Goal: Information Seeking & Learning: Find specific page/section

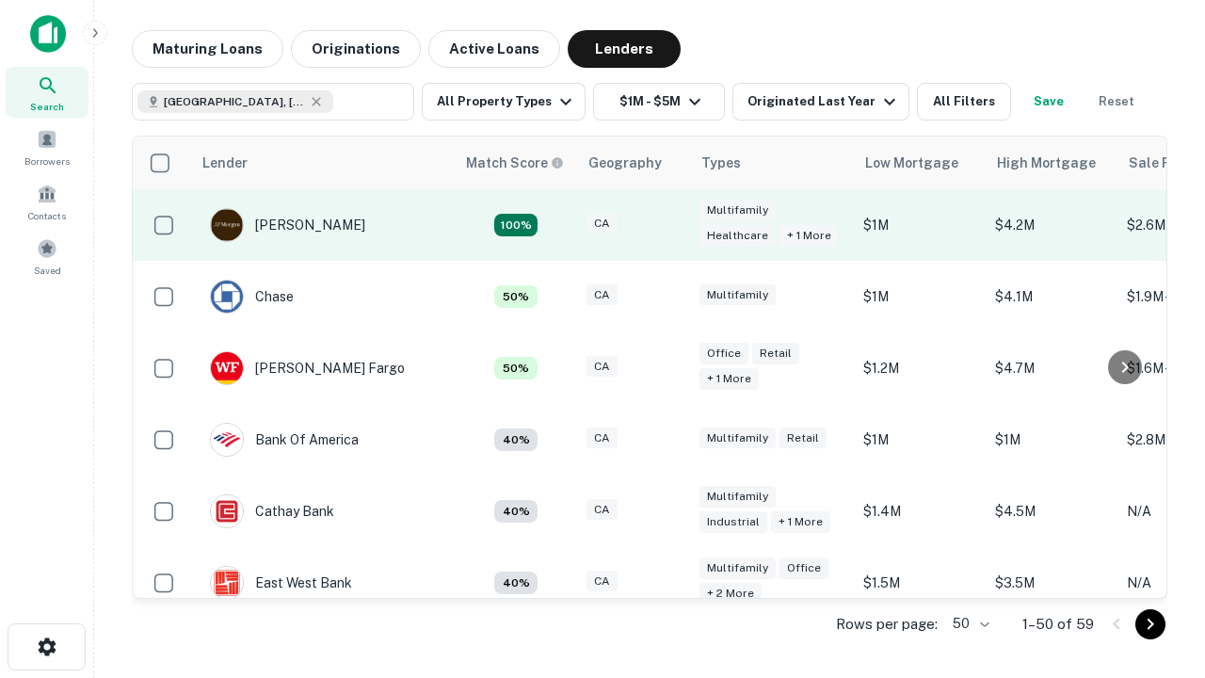
click at [669, 225] on div "CA" at bounding box center [634, 225] width 94 height 25
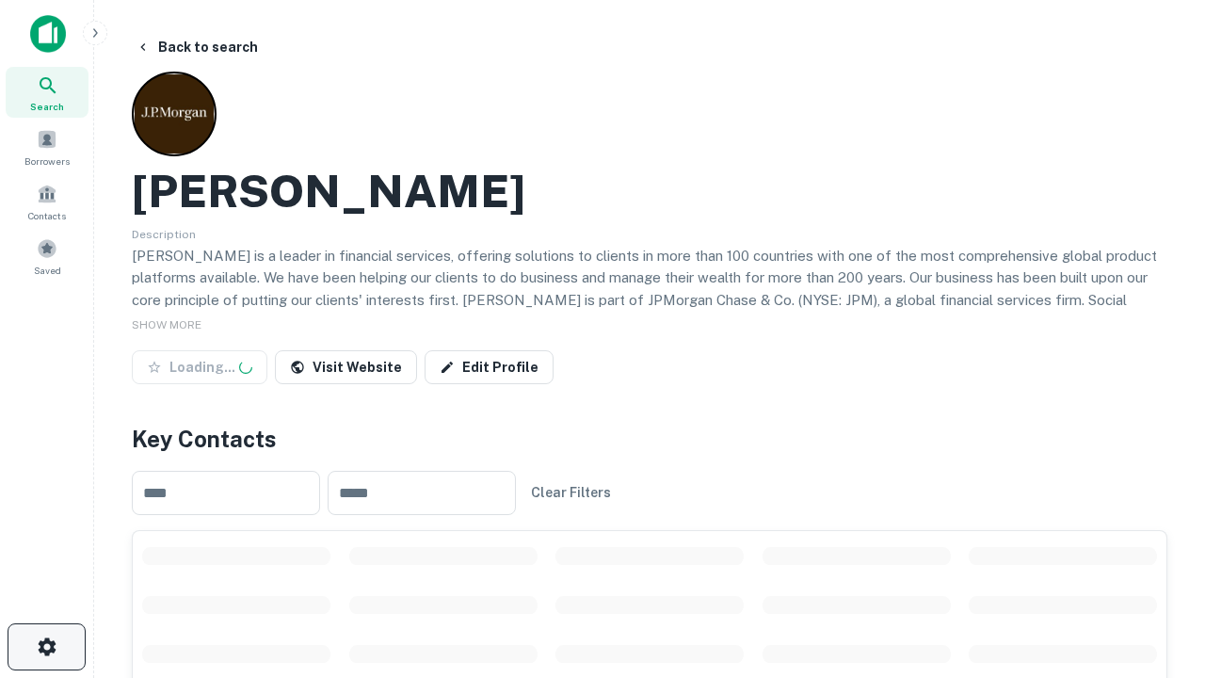
click at [46, 647] on icon "button" at bounding box center [47, 647] width 23 height 23
